Goal: Check status: Check status

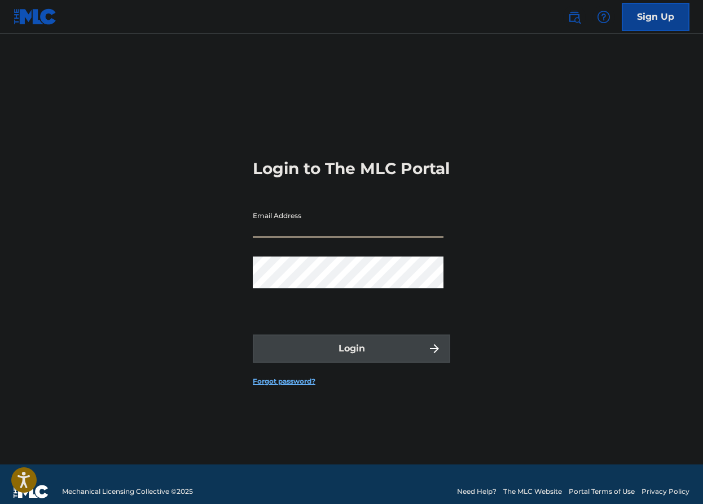
click at [340, 229] on input "Email Address" at bounding box center [348, 222] width 191 height 32
type input "[EMAIL_ADDRESS][DOMAIN_NAME]"
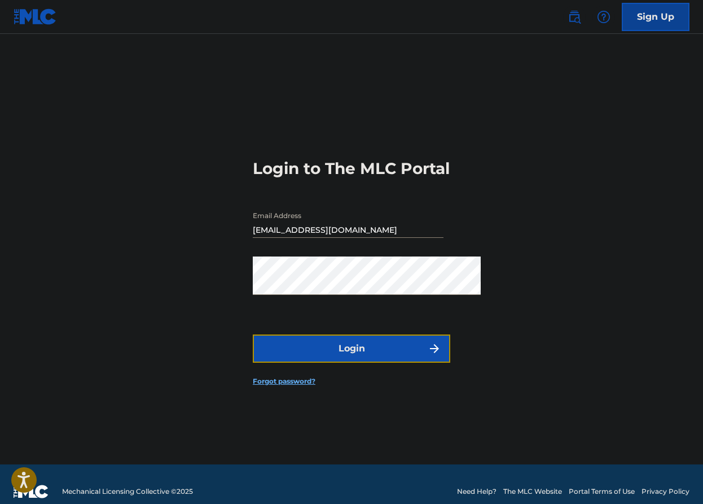
click at [309, 362] on button "Login" at bounding box center [352, 348] width 198 height 28
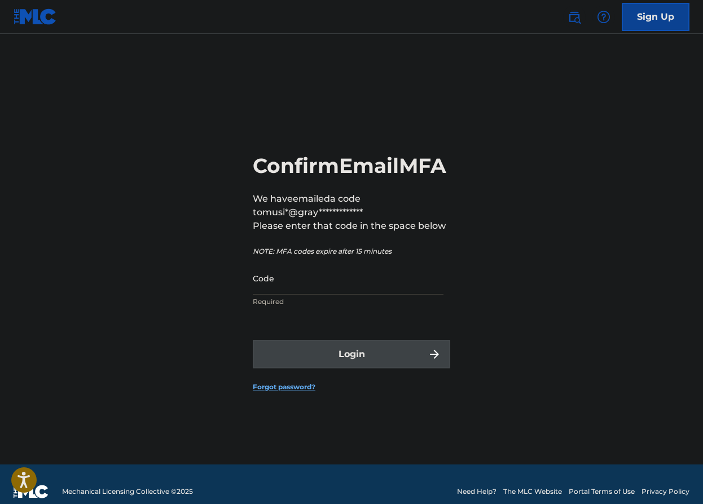
click at [357, 294] on input "Code" at bounding box center [348, 278] width 191 height 32
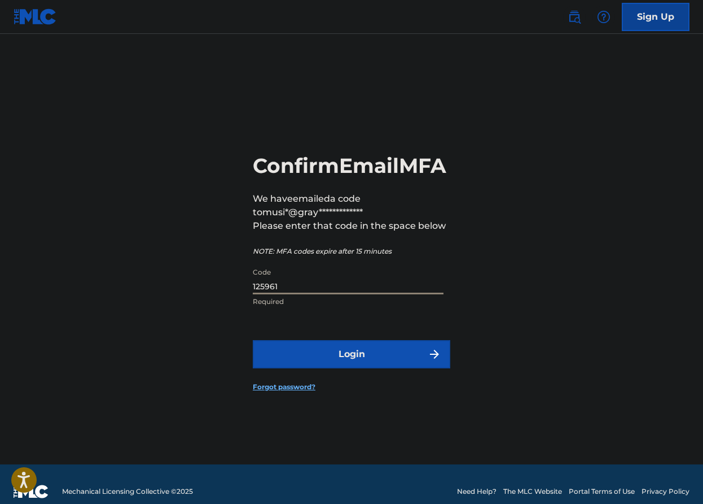
type input "125961"
click at [391, 368] on button "Login" at bounding box center [352, 354] width 198 height 28
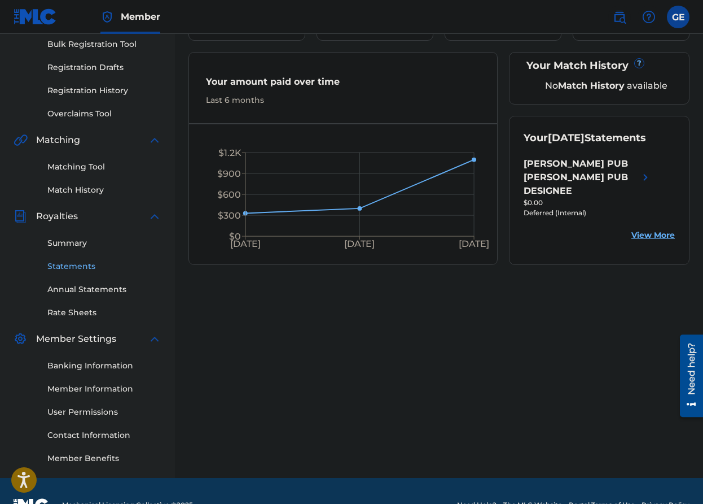
scroll to position [173, 0]
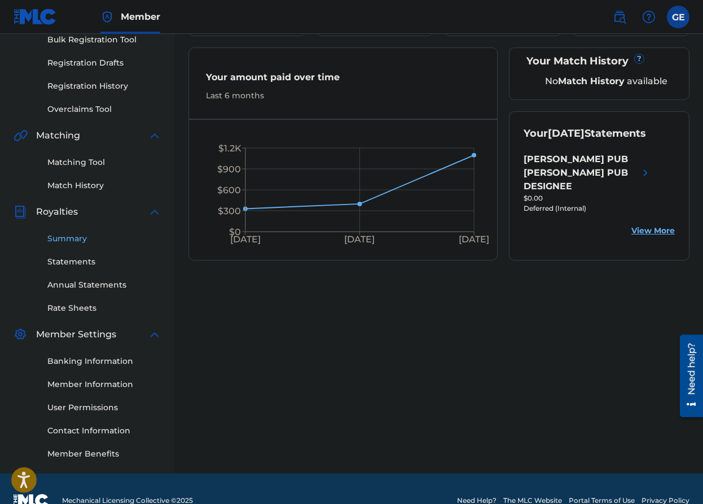
click at [76, 239] on link "Summary" at bounding box center [104, 239] width 114 height 12
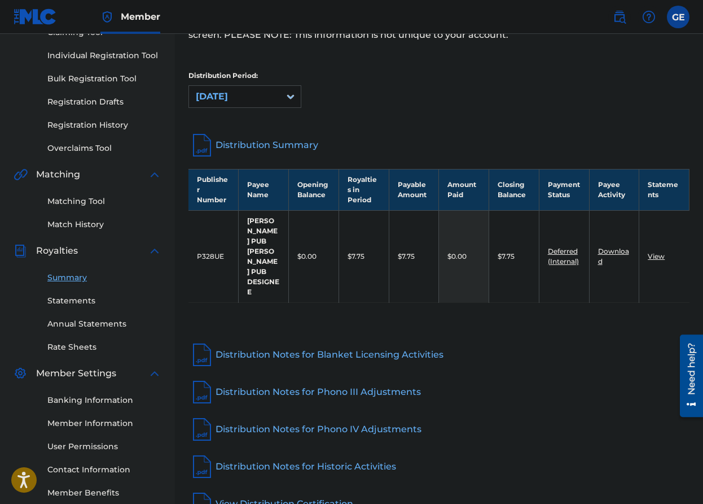
scroll to position [128, 0]
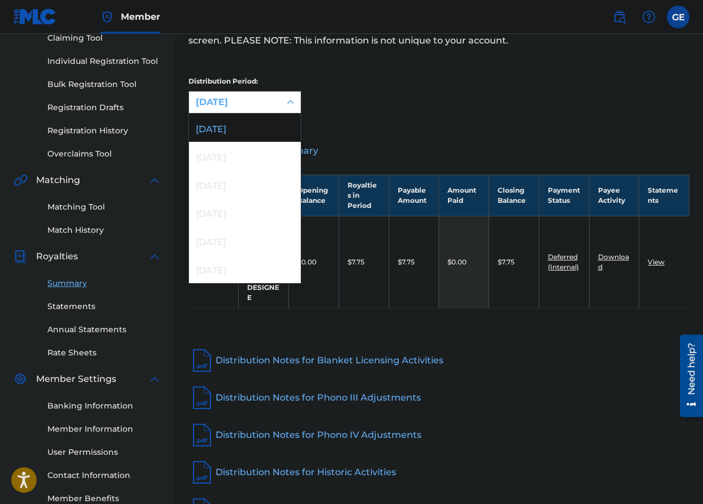
click at [275, 105] on div "[DATE]" at bounding box center [234, 101] width 91 height 21
click at [260, 166] on div "[DATE]" at bounding box center [245, 156] width 112 height 28
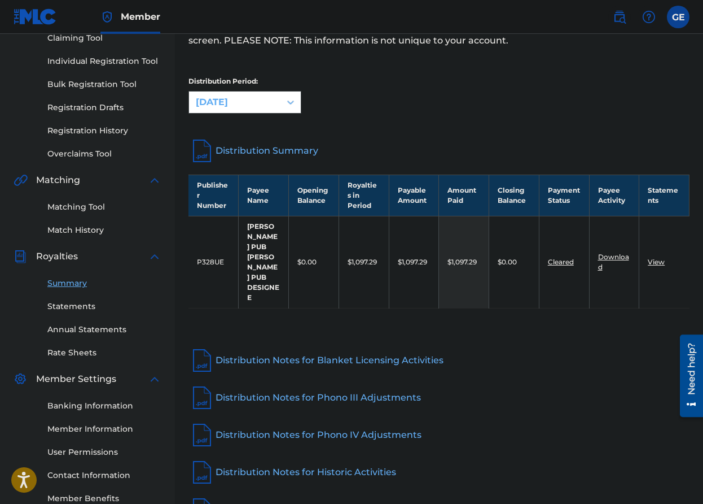
click at [264, 104] on div "[DATE]" at bounding box center [235, 102] width 78 height 14
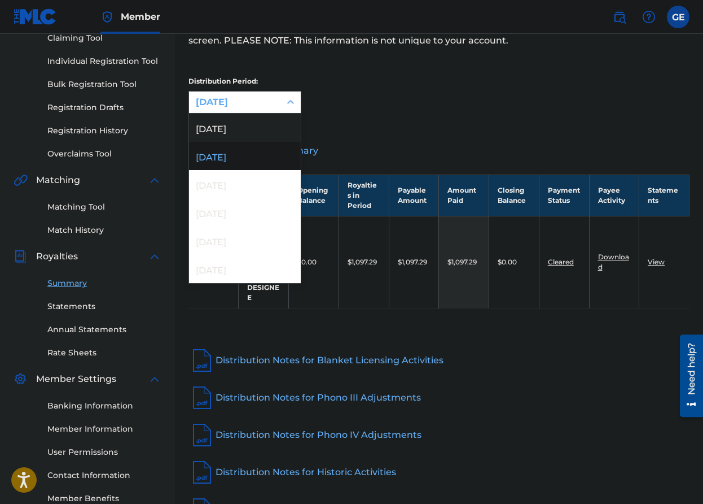
click at [261, 134] on div "[DATE]" at bounding box center [245, 127] width 112 height 28
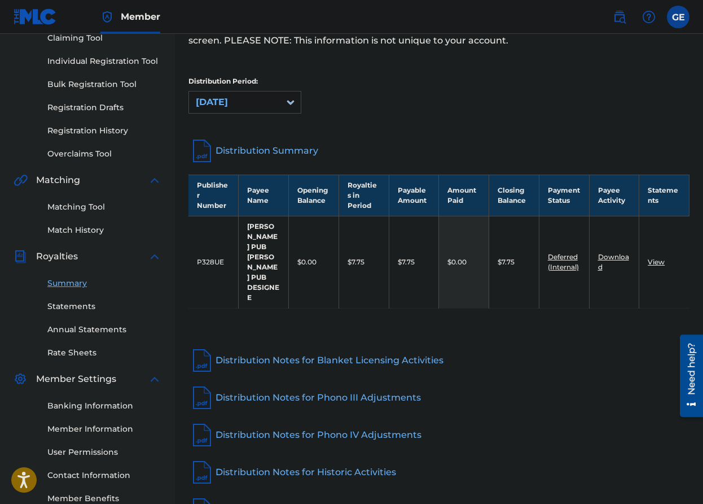
click at [415, 121] on div "Distribution Period: [DATE]" at bounding box center [439, 99] width 501 height 47
